Goal: Task Accomplishment & Management: Use online tool/utility

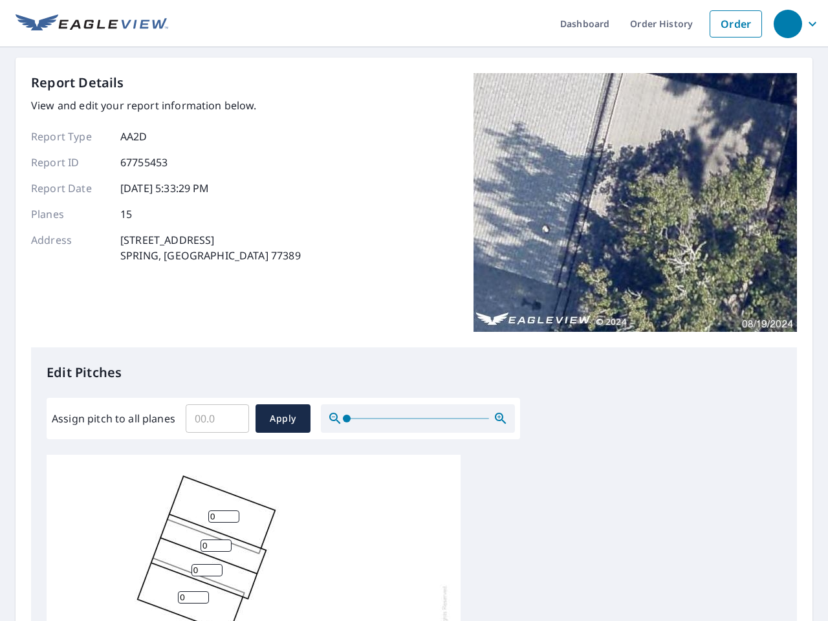
click at [414, 311] on div "Report Details View and edit your report information below. Report Type AA2D Re…" at bounding box center [414, 210] width 766 height 274
click at [787, 23] on div "button" at bounding box center [788, 24] width 28 height 28
click at [217, 419] on input "Assign pitch to all planes" at bounding box center [217, 419] width 63 height 36
click at [283, 419] on span "Apply" at bounding box center [283, 419] width 34 height 16
click at [501, 419] on icon "button" at bounding box center [501, 419] width 16 height 16
